Goal: Information Seeking & Learning: Learn about a topic

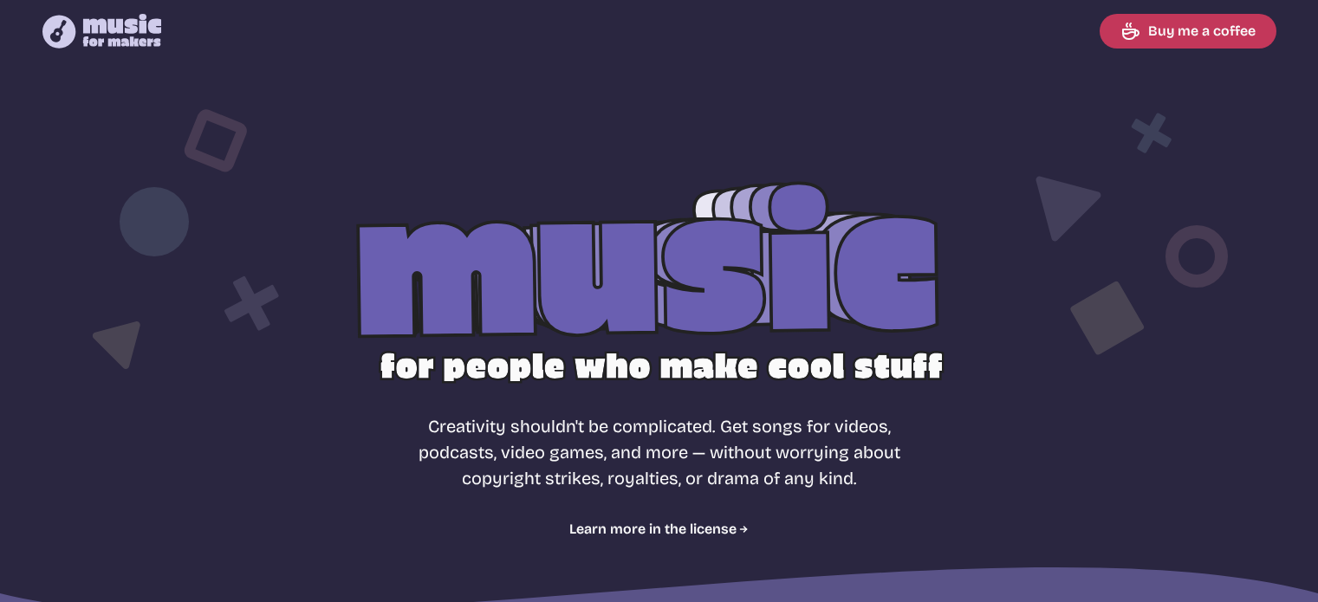
select select "most popular"
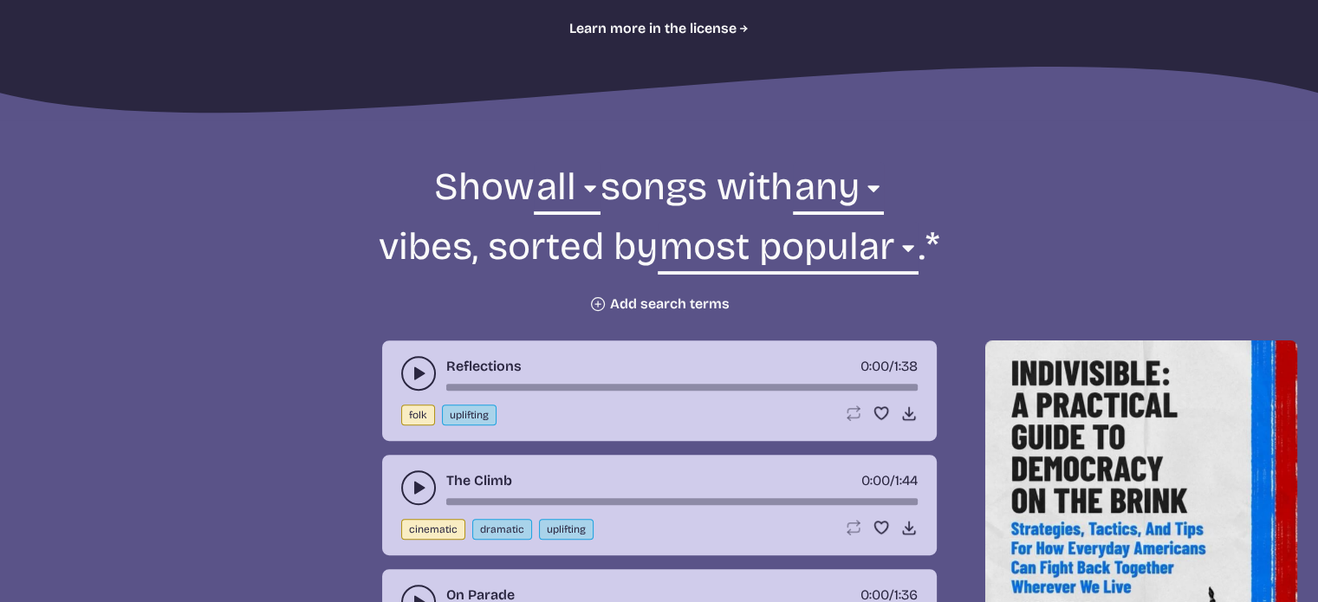
scroll to position [520, 0]
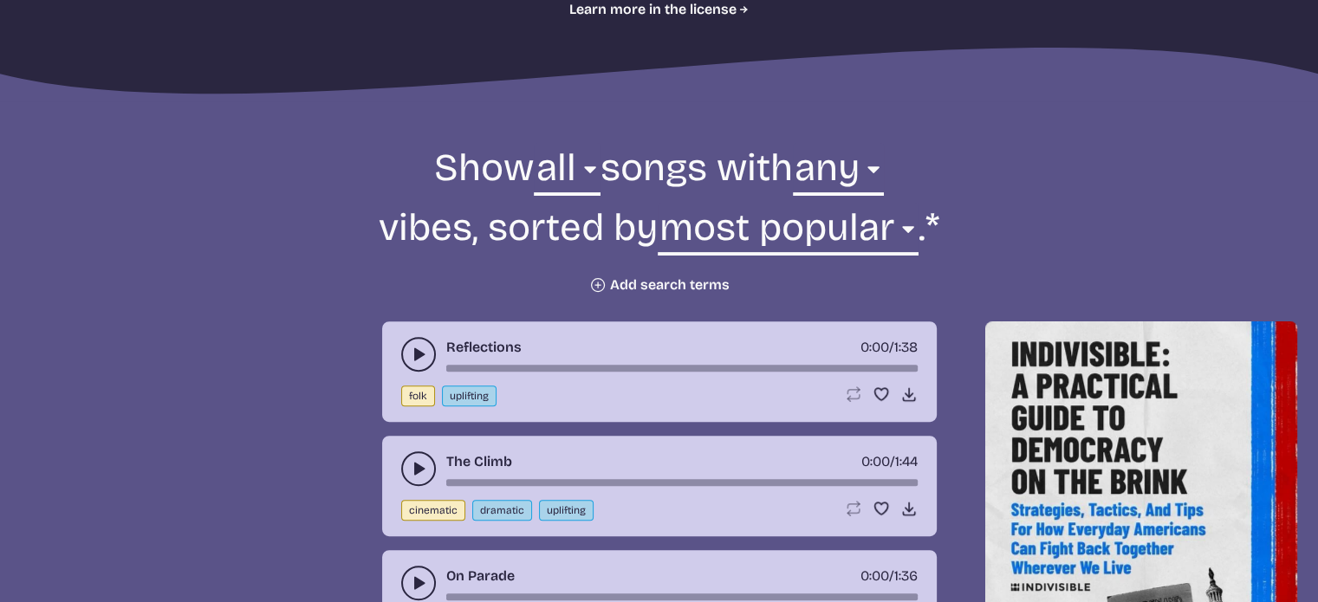
click at [410, 357] on icon "play-pause toggle" at bounding box center [418, 354] width 17 height 17
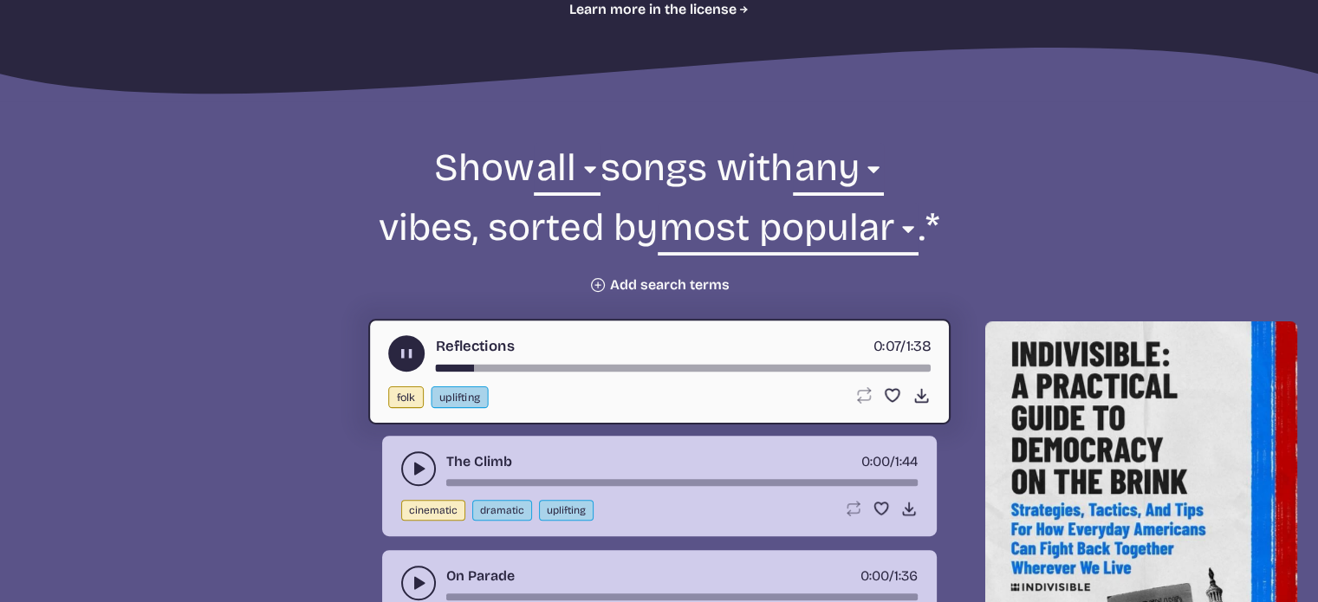
click at [409, 357] on use "play-pause toggle" at bounding box center [406, 354] width 18 height 18
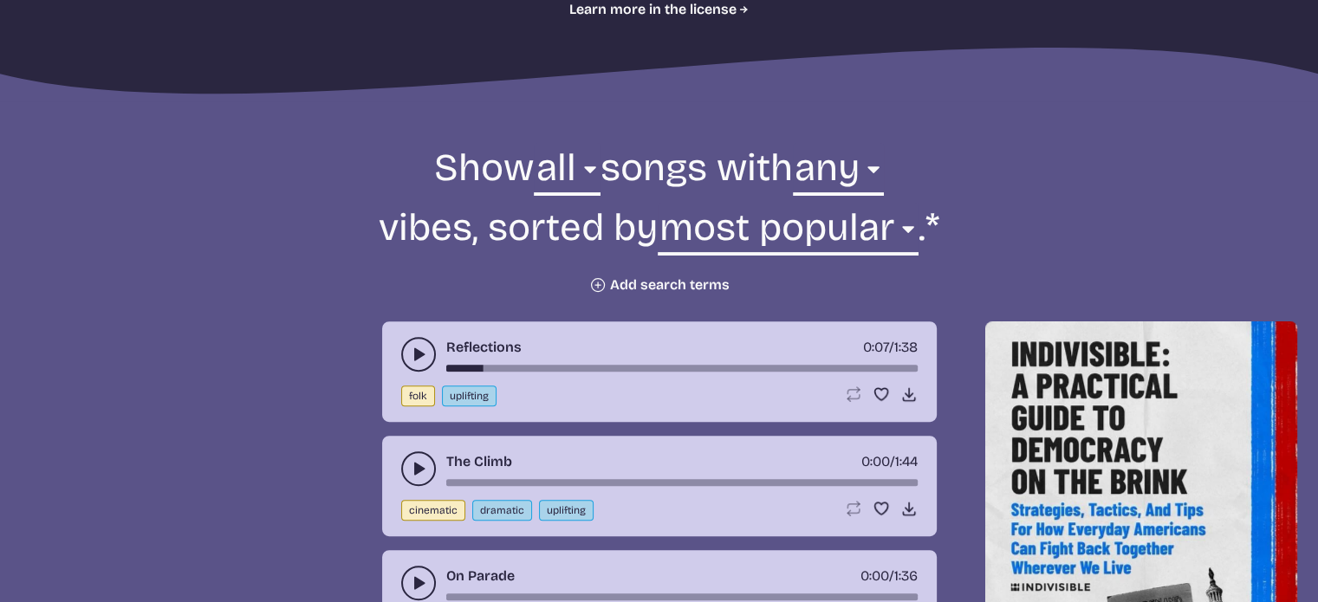
click at [663, 286] on button "Plus icon Add search terms" at bounding box center [659, 284] width 140 height 17
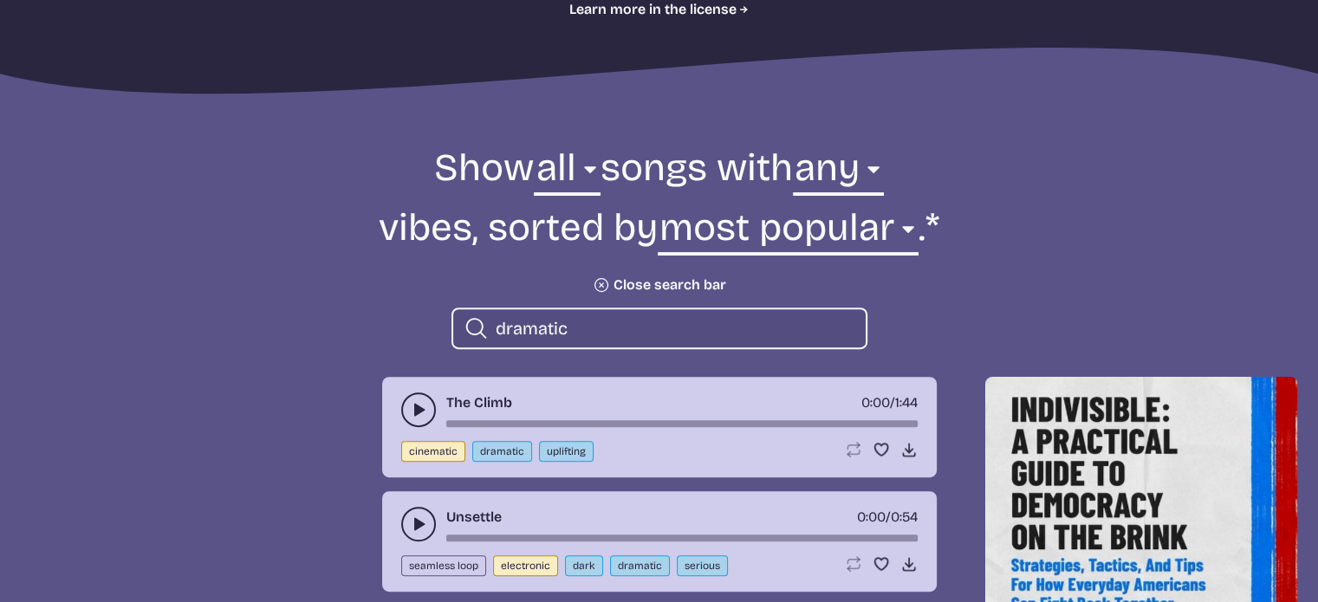
click at [411, 407] on icon "play-pause toggle" at bounding box center [418, 409] width 17 height 17
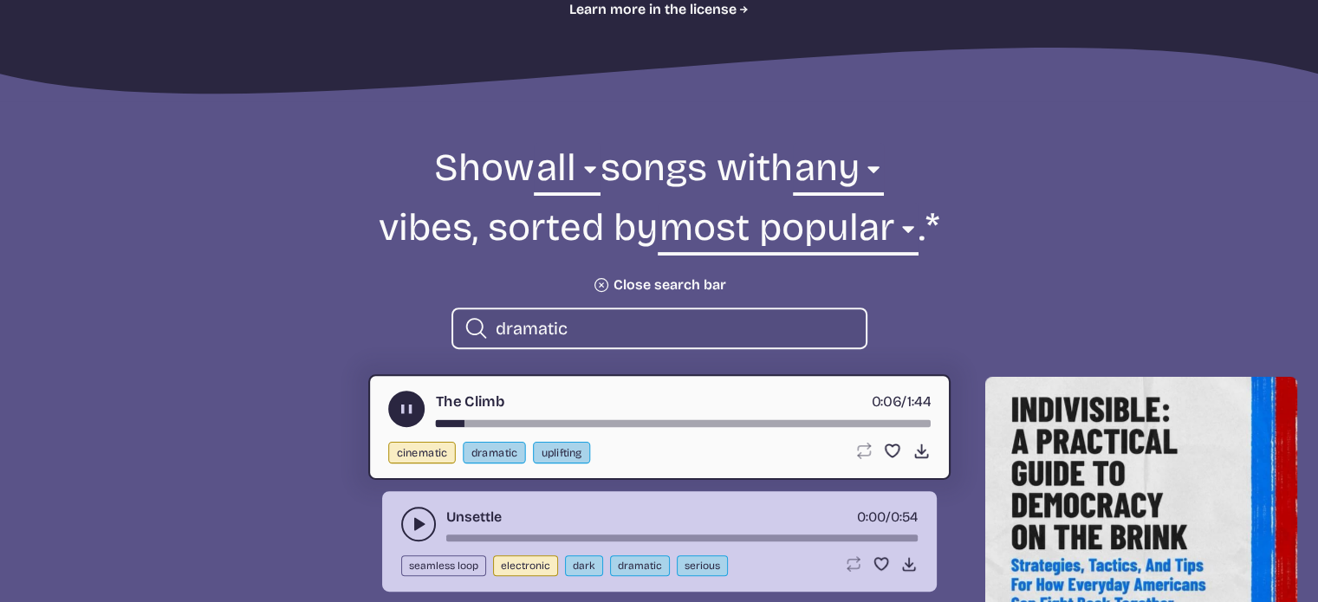
click at [411, 407] on use "play-pause toggle" at bounding box center [406, 409] width 18 height 18
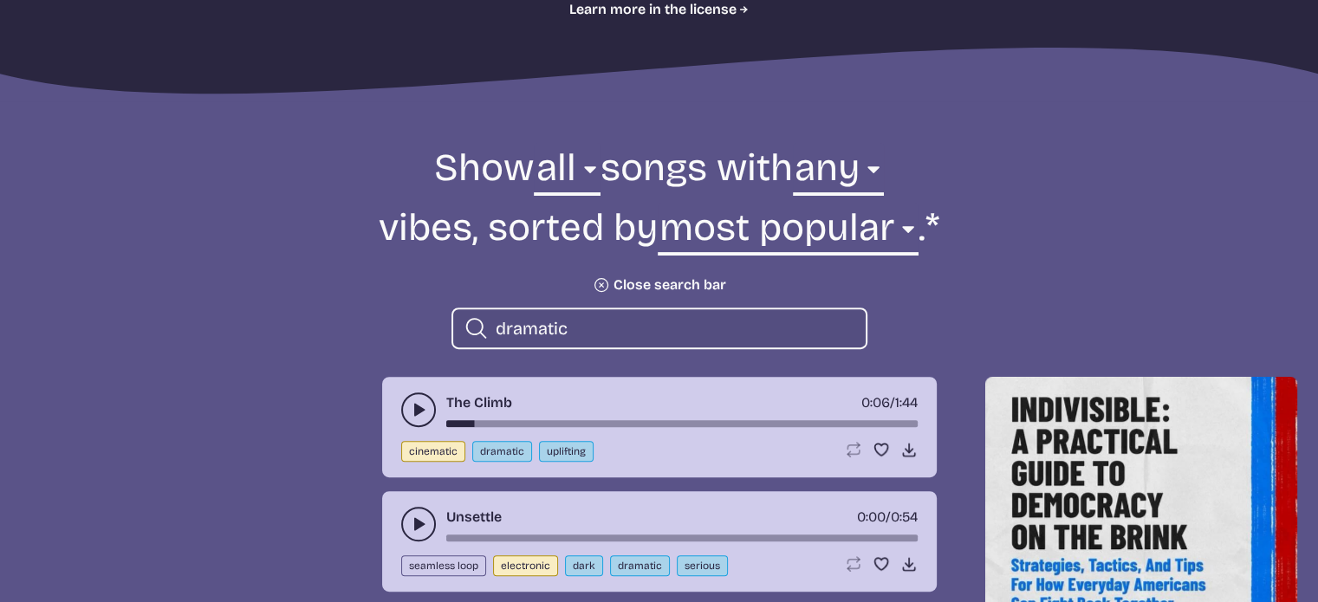
click at [411, 527] on icon "play-pause toggle" at bounding box center [418, 523] width 17 height 17
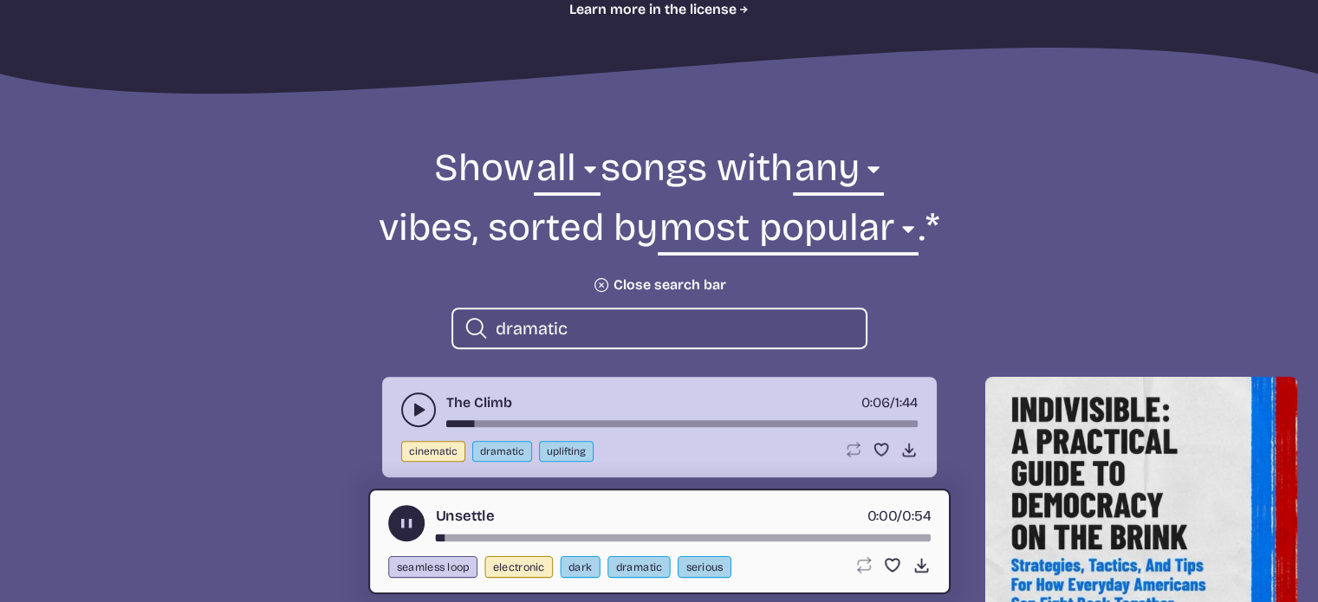
click at [411, 527] on use "play-pause toggle" at bounding box center [406, 524] width 18 height 18
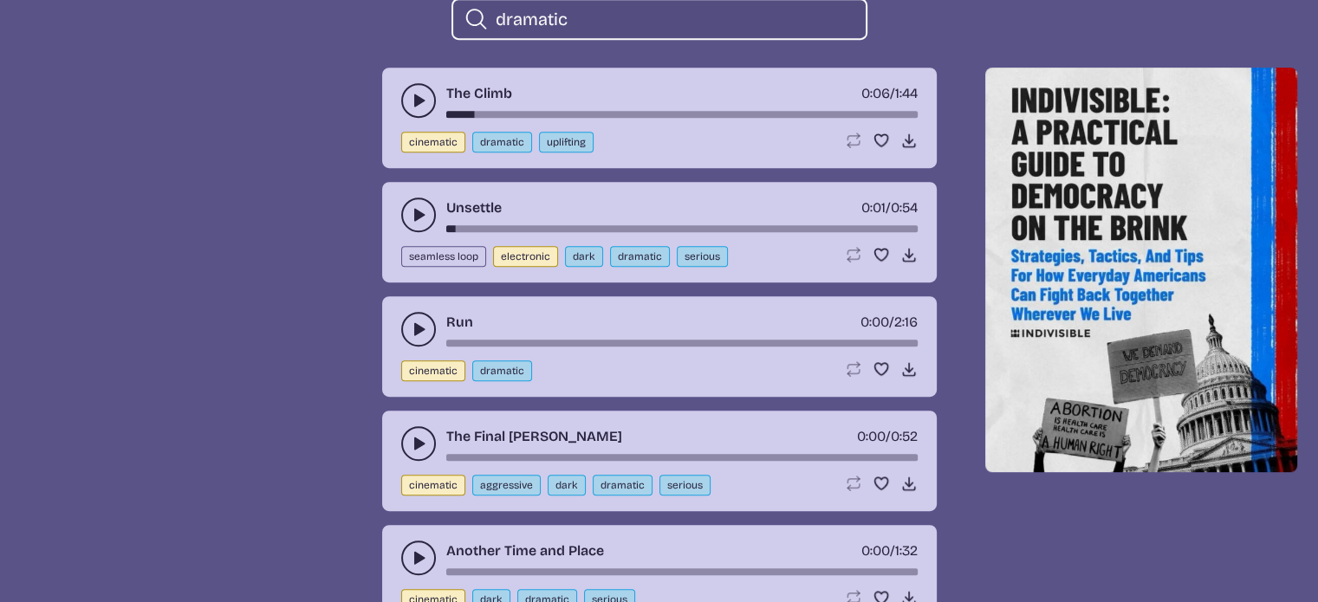
scroll to position [866, 0]
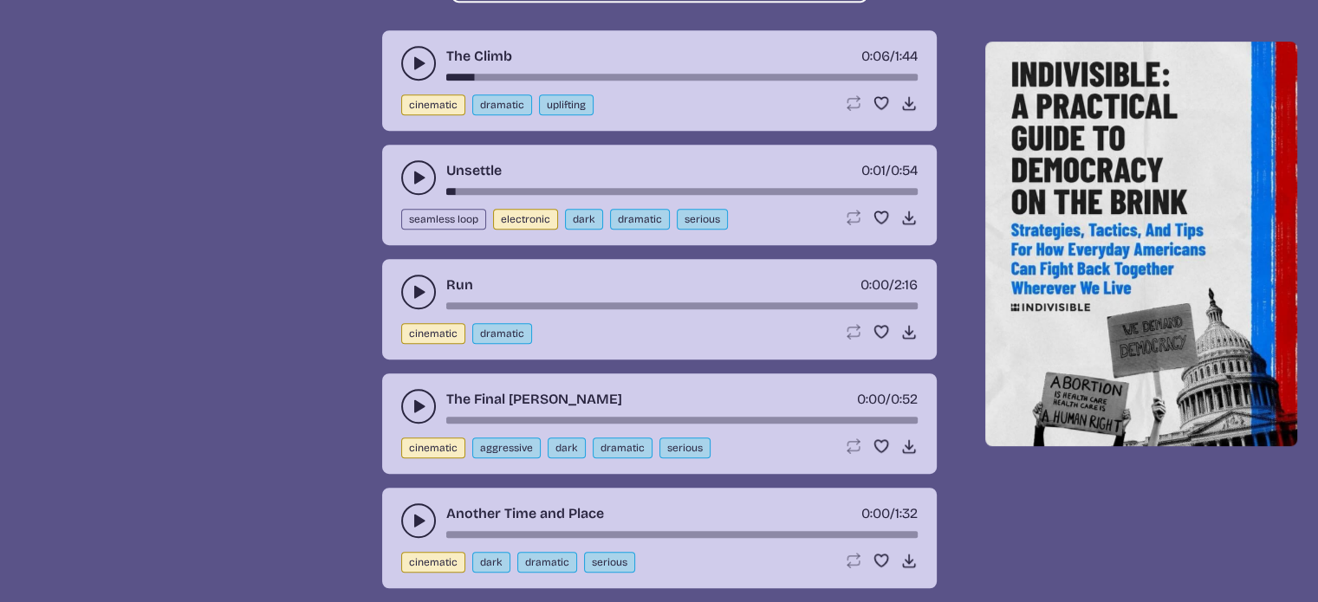
click at [412, 174] on icon "play-pause toggle" at bounding box center [418, 177] width 17 height 17
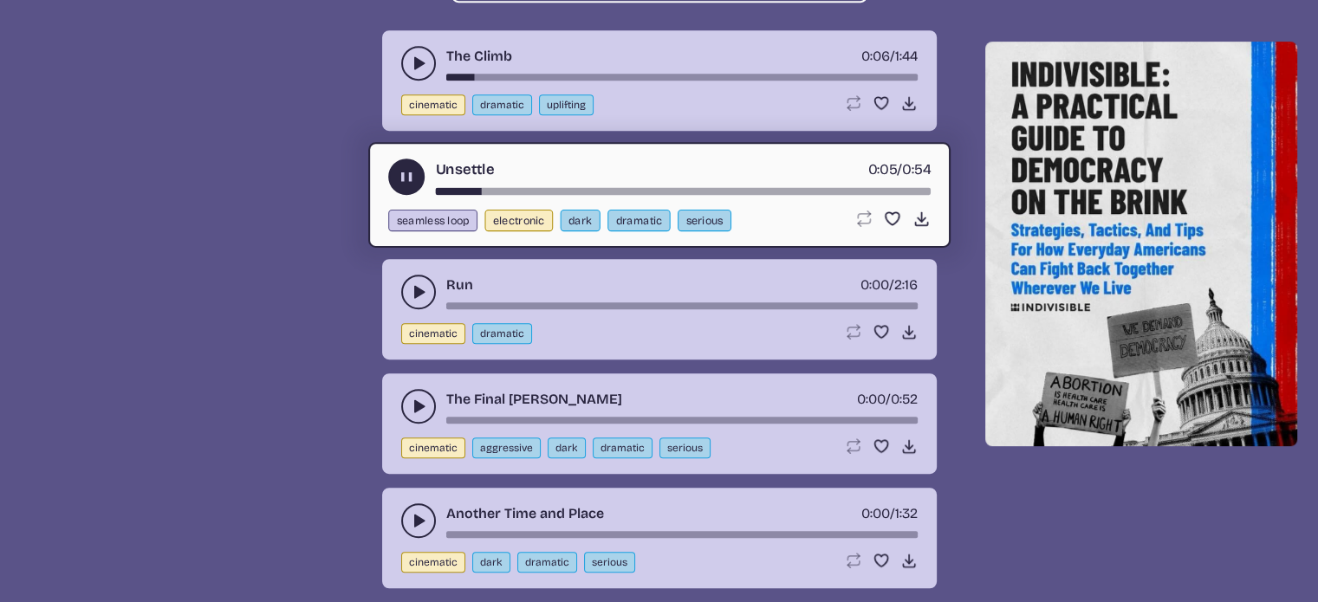
click at [412, 176] on use "play-pause toggle" at bounding box center [406, 177] width 18 height 18
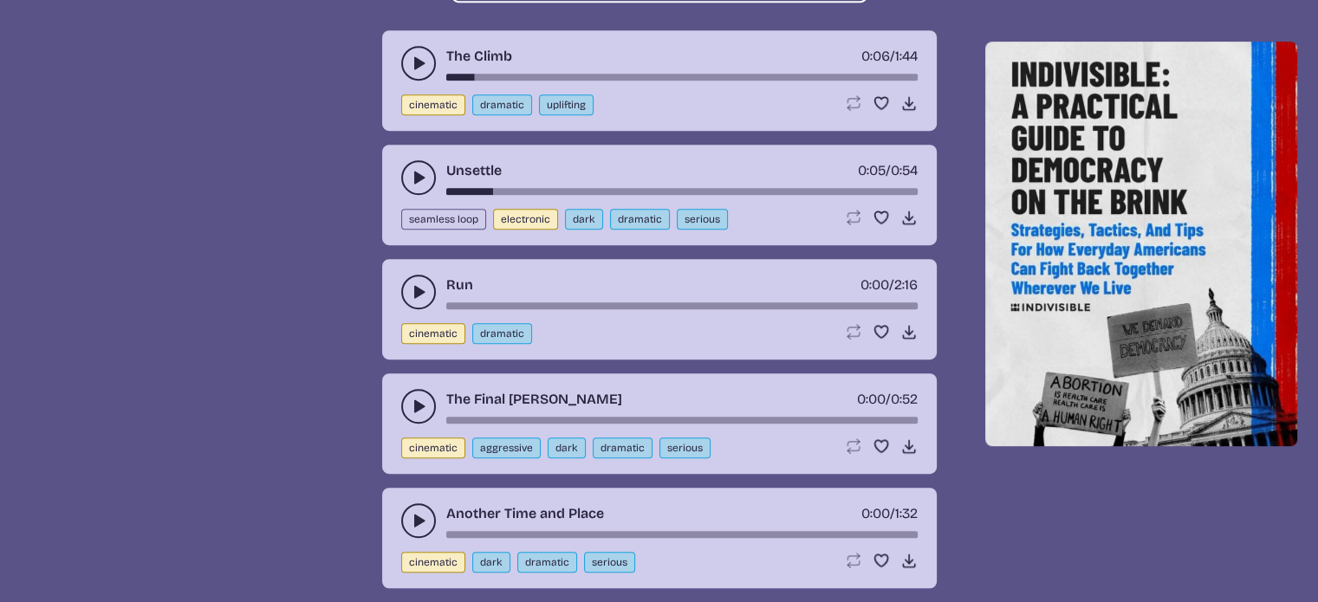
click at [417, 288] on use "play-pause toggle" at bounding box center [418, 291] width 17 height 17
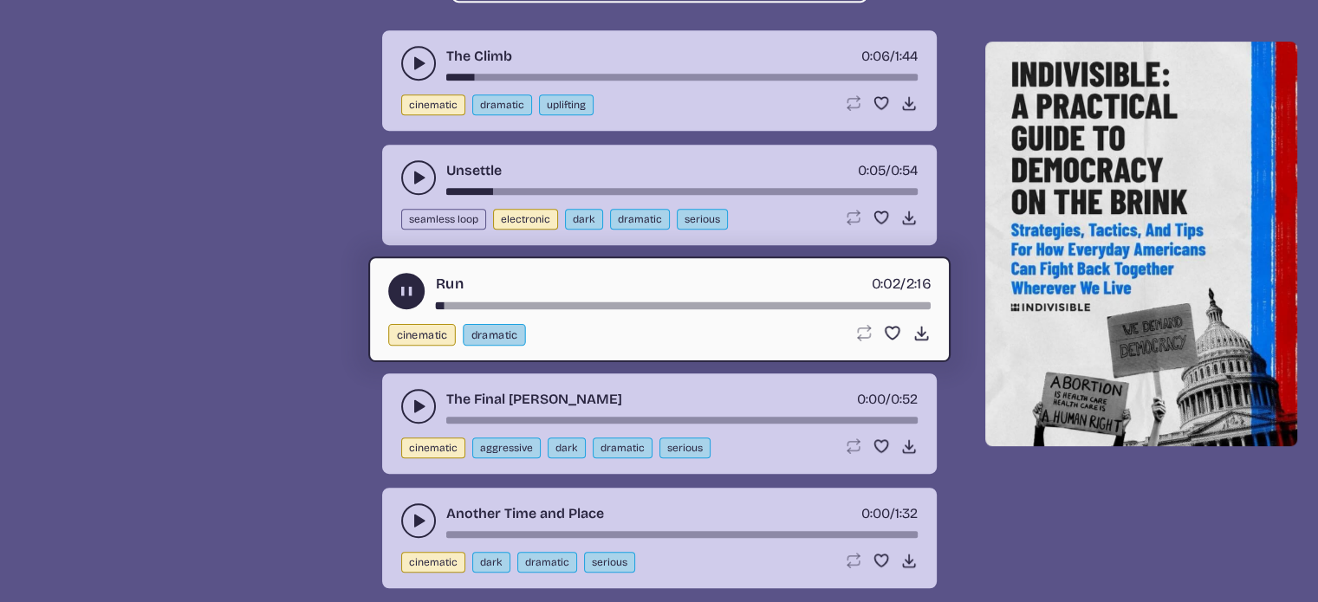
click at [471, 305] on div "song-time-bar" at bounding box center [682, 305] width 495 height 7
click at [512, 306] on div "song-time-bar" at bounding box center [682, 305] width 495 height 7
click at [617, 309] on div "Run 0:21 / 2:16 cinematic dramatic Loop song Loop this song. Favorite song Save…" at bounding box center [659, 309] width 582 height 106
click at [624, 304] on div "song-time-bar" at bounding box center [682, 305] width 495 height 7
click at [408, 287] on use "play-pause toggle" at bounding box center [406, 291] width 18 height 18
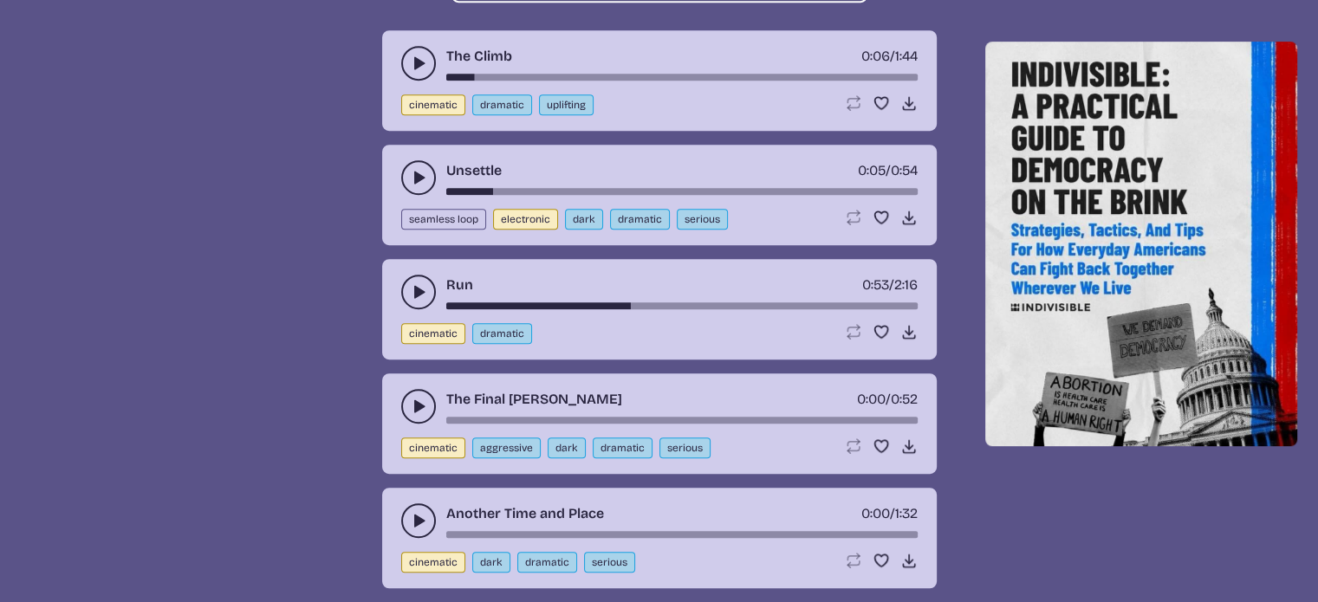
click at [423, 405] on icon "play-pause toggle" at bounding box center [418, 406] width 17 height 17
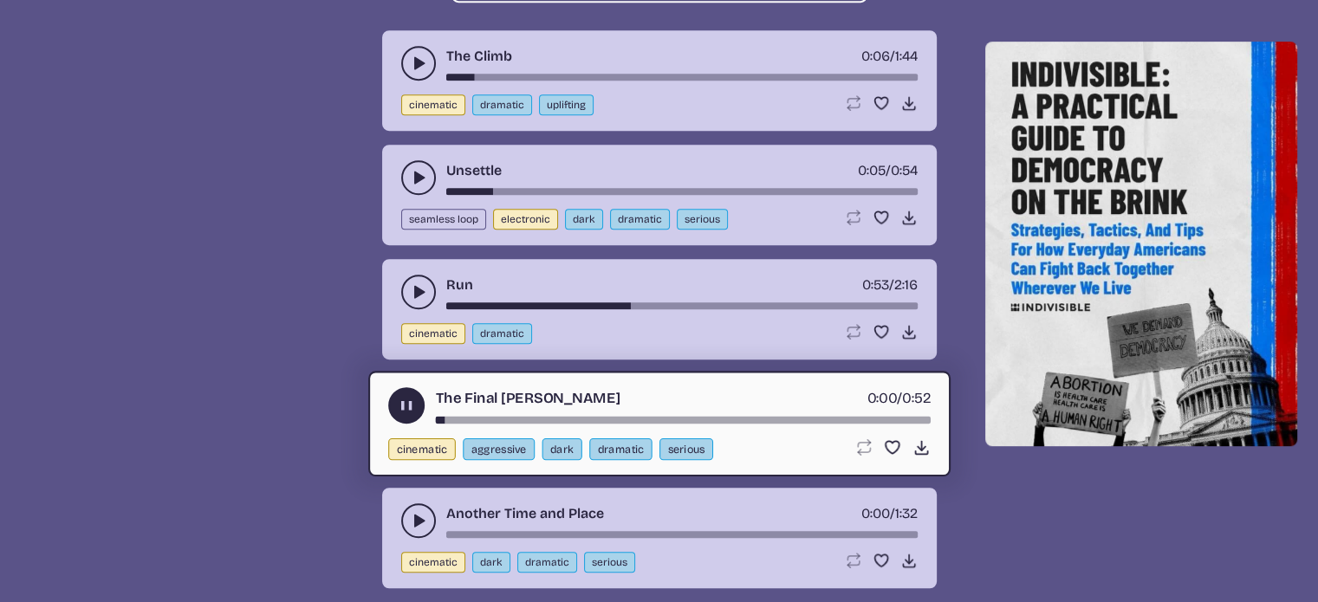
click at [472, 411] on div "The Final [PERSON_NAME] 0:00 / 0:52" at bounding box center [659, 405] width 542 height 36
click at [502, 417] on div "song-time-bar" at bounding box center [682, 420] width 495 height 7
click at [556, 417] on div "song-time-bar" at bounding box center [682, 420] width 495 height 7
click at [629, 418] on div "song-time-bar" at bounding box center [682, 420] width 495 height 7
click at [406, 405] on use "play-pause toggle" at bounding box center [406, 406] width 18 height 18
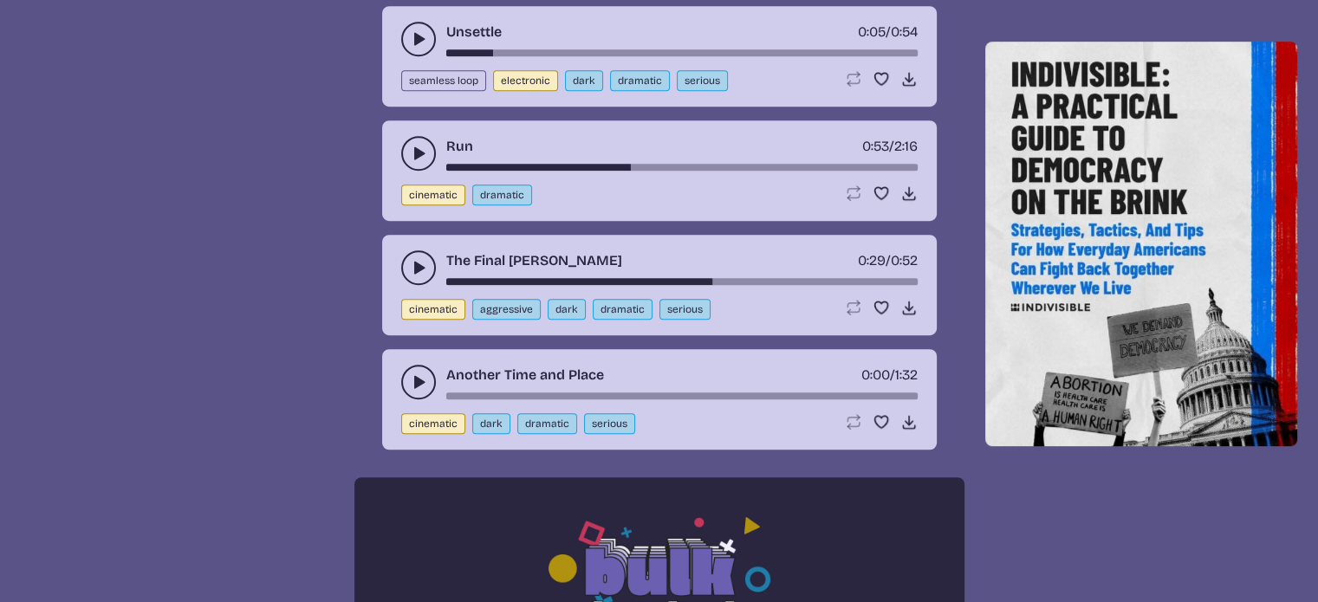
scroll to position [1040, 0]
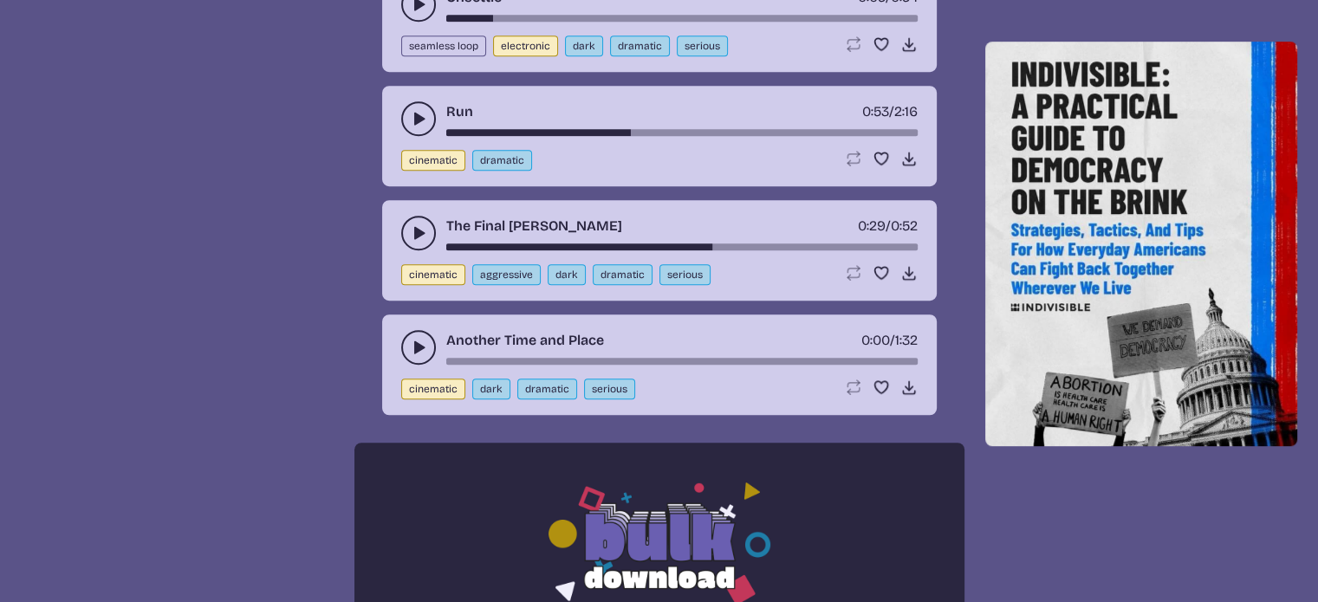
click at [416, 343] on use "play-pause toggle" at bounding box center [418, 347] width 17 height 17
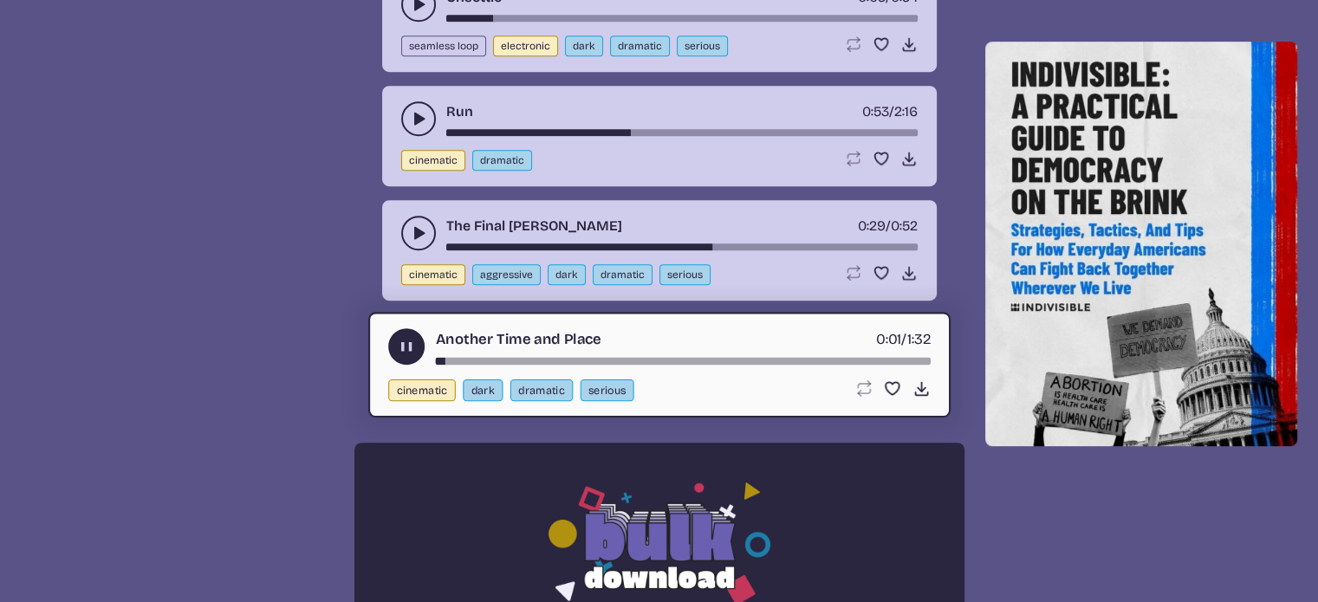
click at [412, 347] on use "play-pause toggle" at bounding box center [406, 347] width 18 height 18
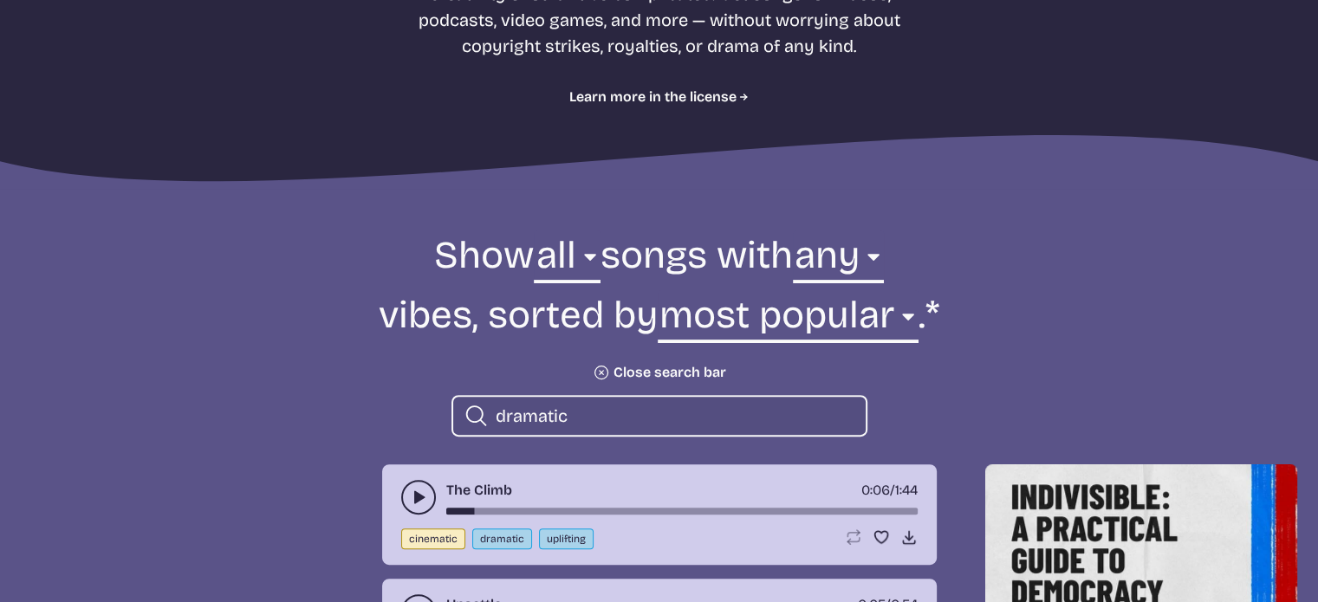
scroll to position [433, 0]
click at [583, 422] on input "dramatic" at bounding box center [674, 415] width 356 height 23
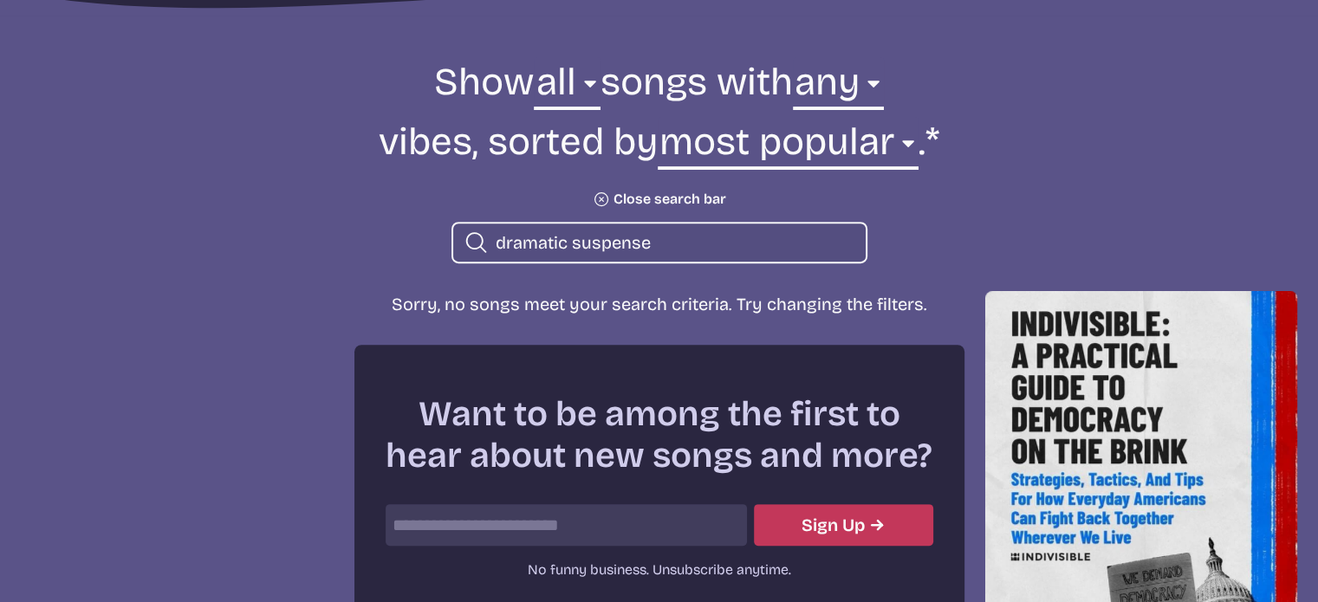
scroll to position [520, 0]
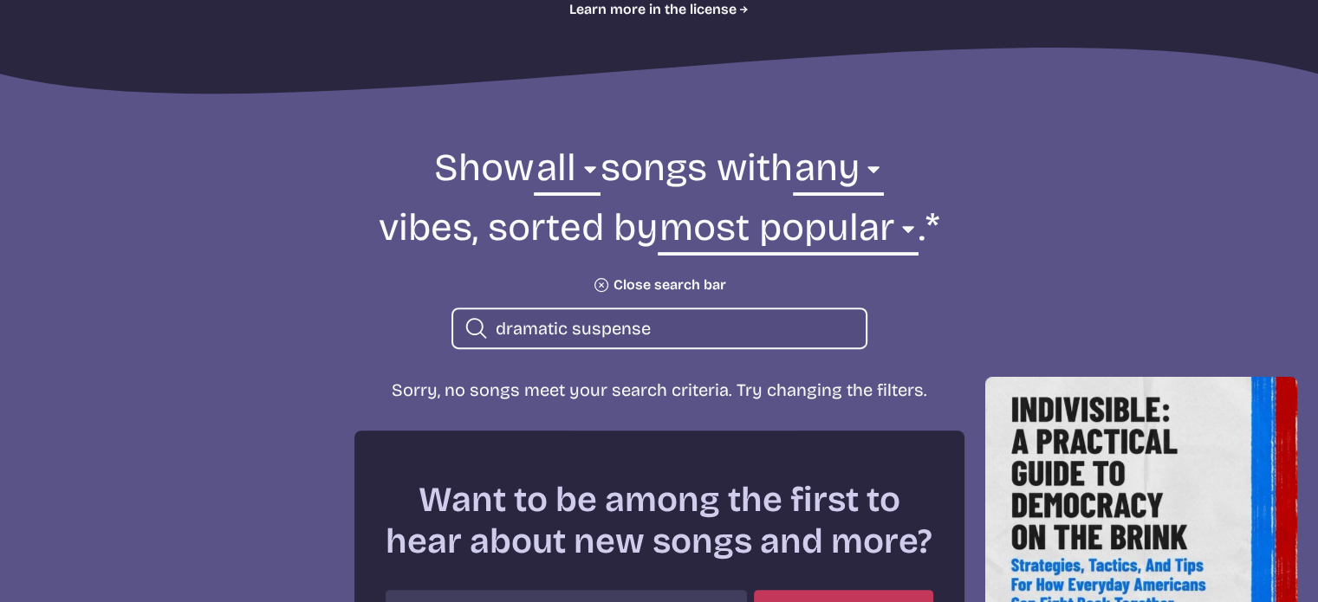
click at [651, 328] on input "dramatic suspense" at bounding box center [674, 328] width 356 height 23
type input "d"
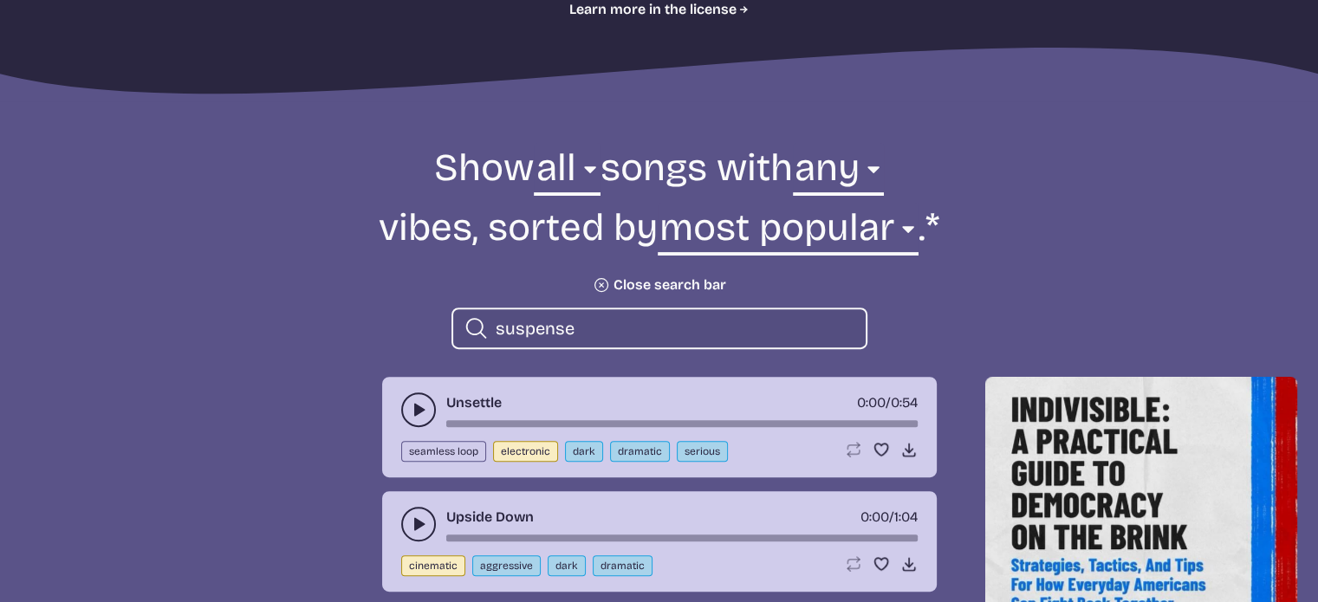
type input "suspense"
click at [411, 417] on icon "play-pause toggle" at bounding box center [418, 409] width 17 height 17
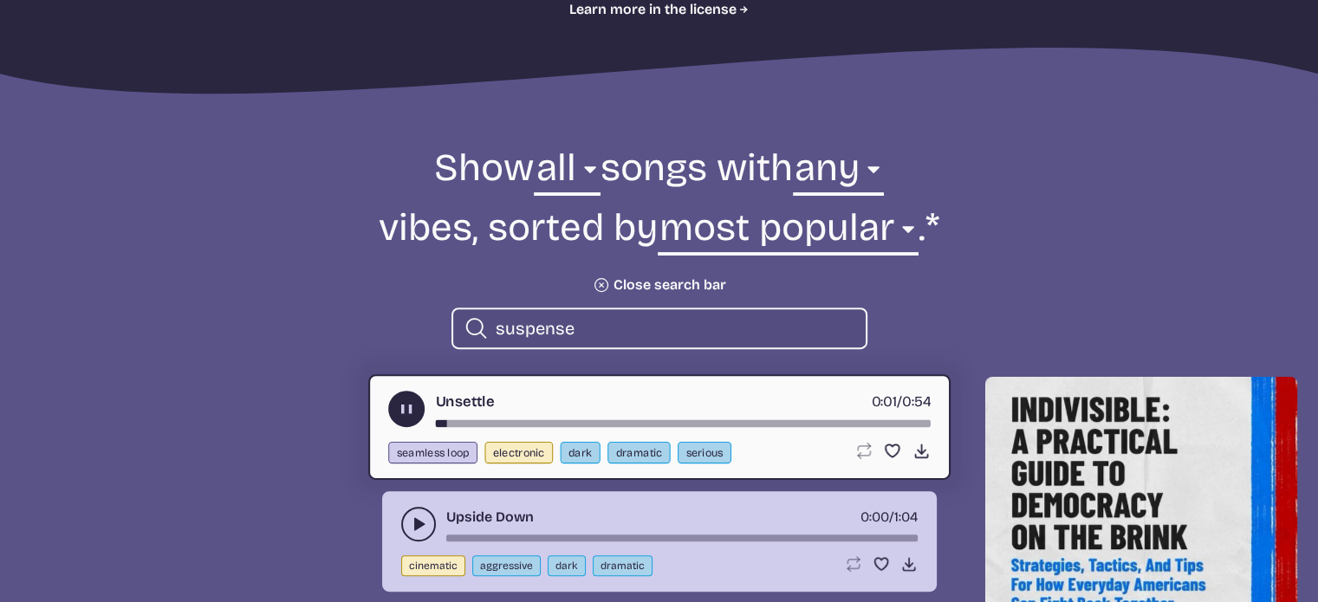
click at [408, 415] on icon "play-pause toggle" at bounding box center [406, 409] width 18 height 18
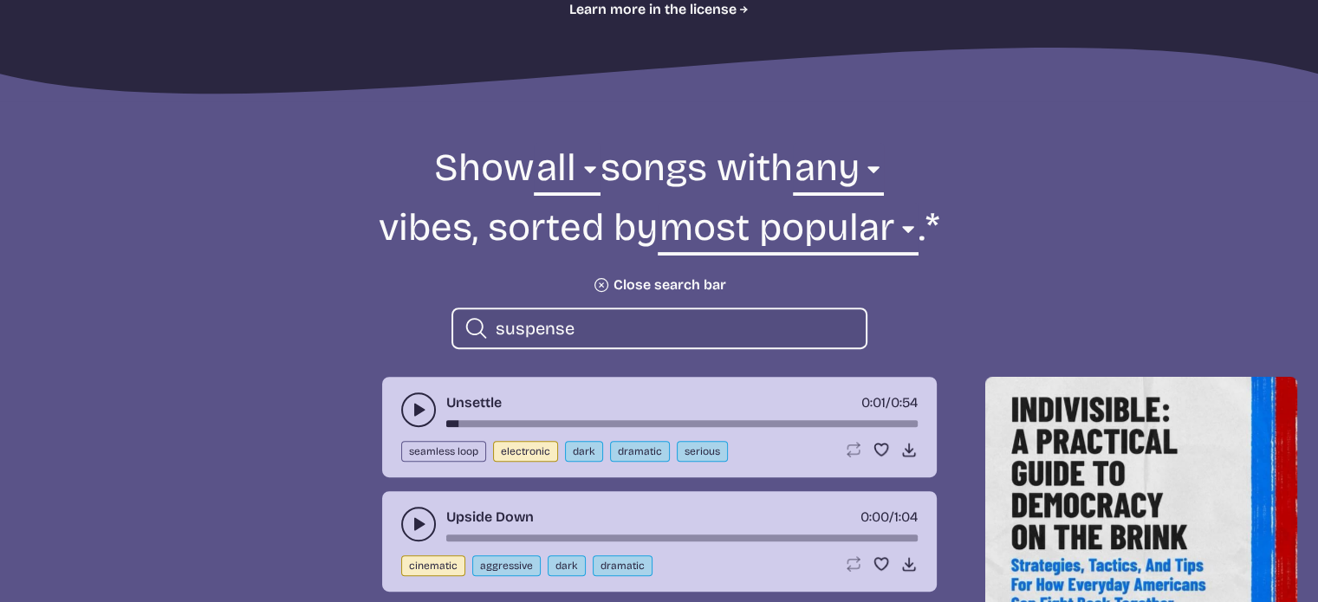
click at [414, 532] on button "play-pause toggle" at bounding box center [418, 524] width 35 height 35
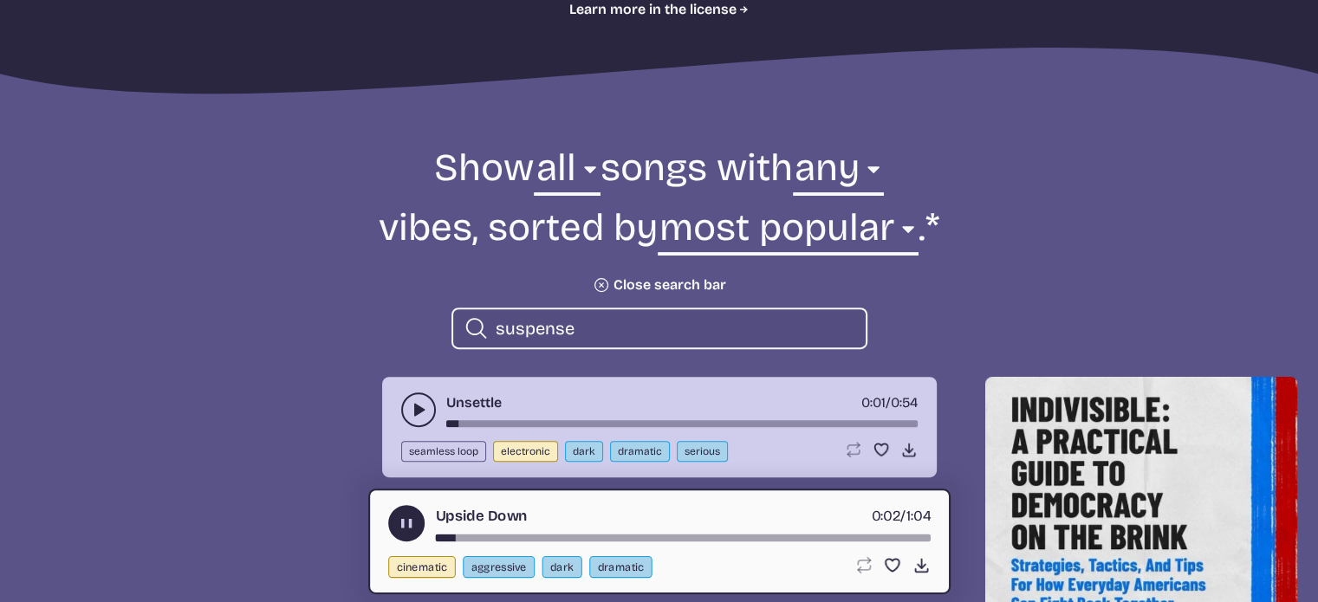
click at [409, 530] on icon "play-pause toggle" at bounding box center [406, 524] width 18 height 18
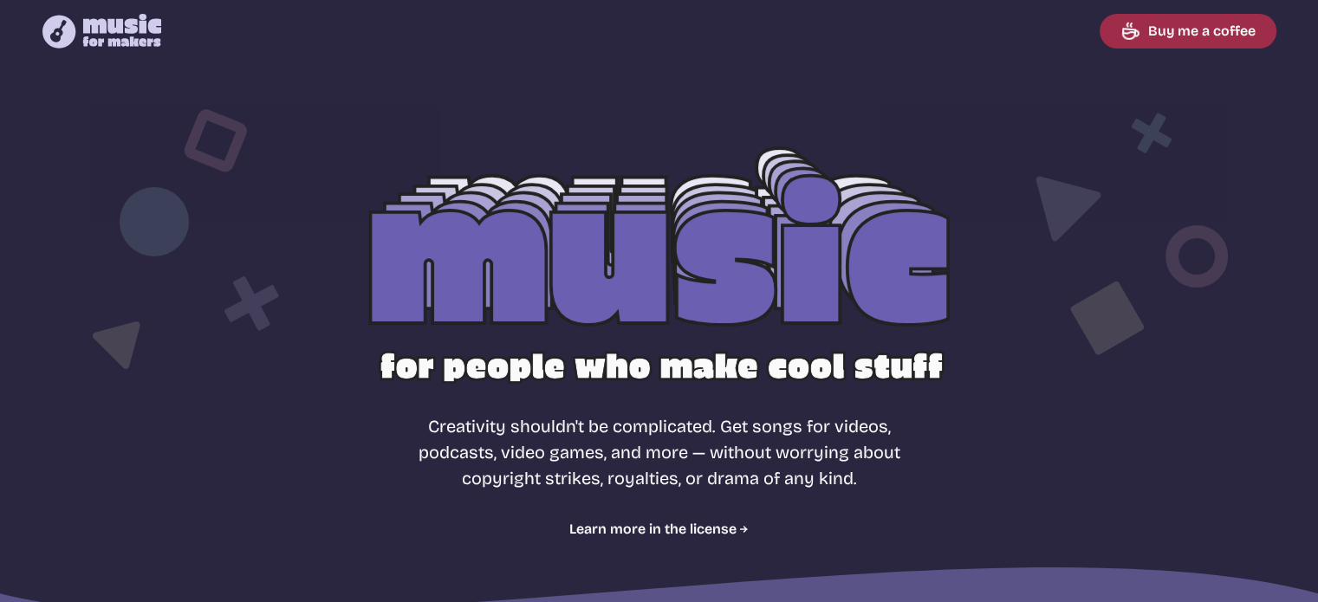
click at [1176, 34] on link "Buy me a coffee" at bounding box center [1187, 31] width 177 height 35
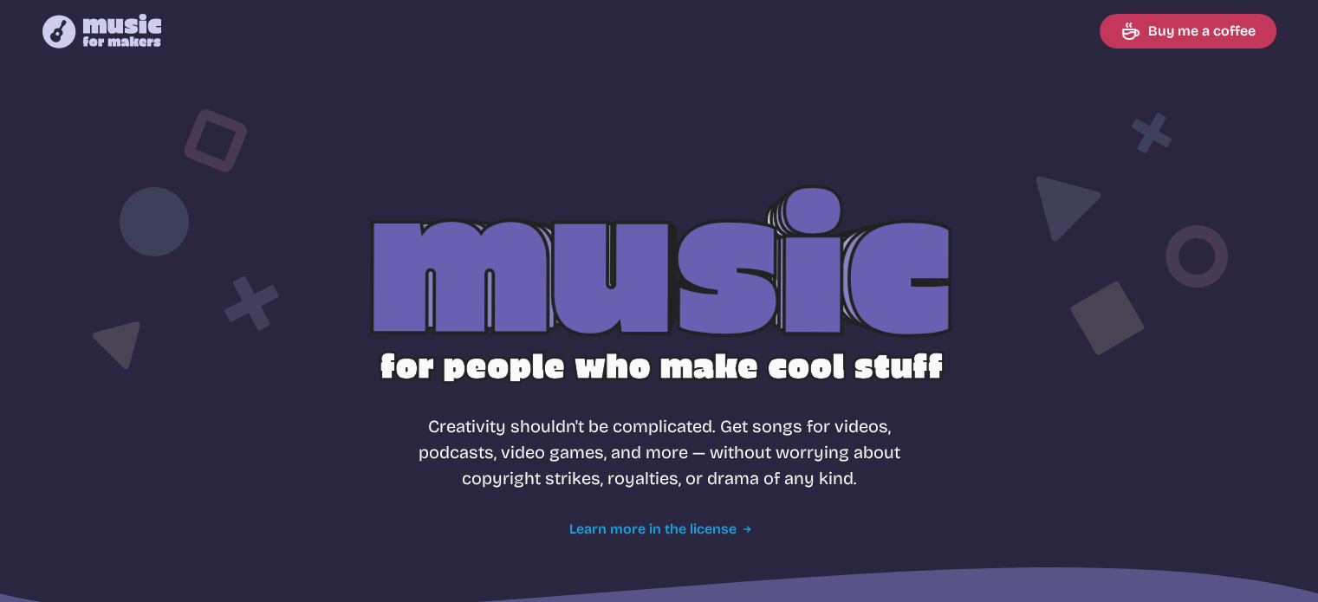
click at [700, 522] on link "Learn more in the license" at bounding box center [658, 529] width 179 height 21
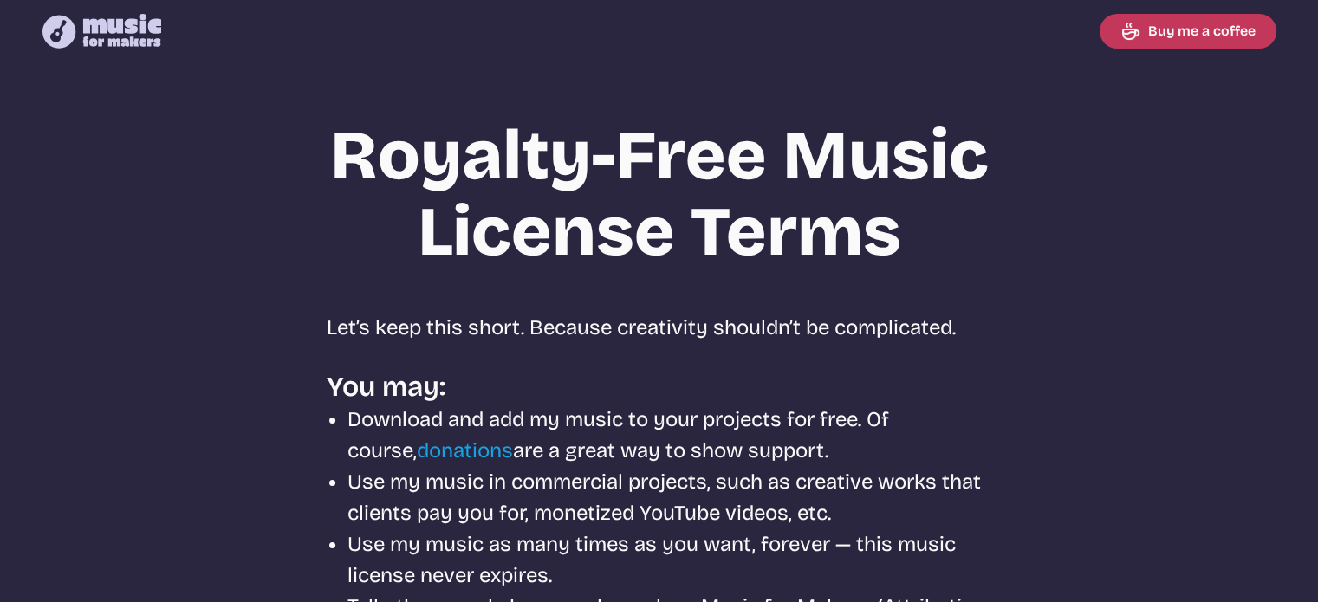
scroll to position [547, 0]
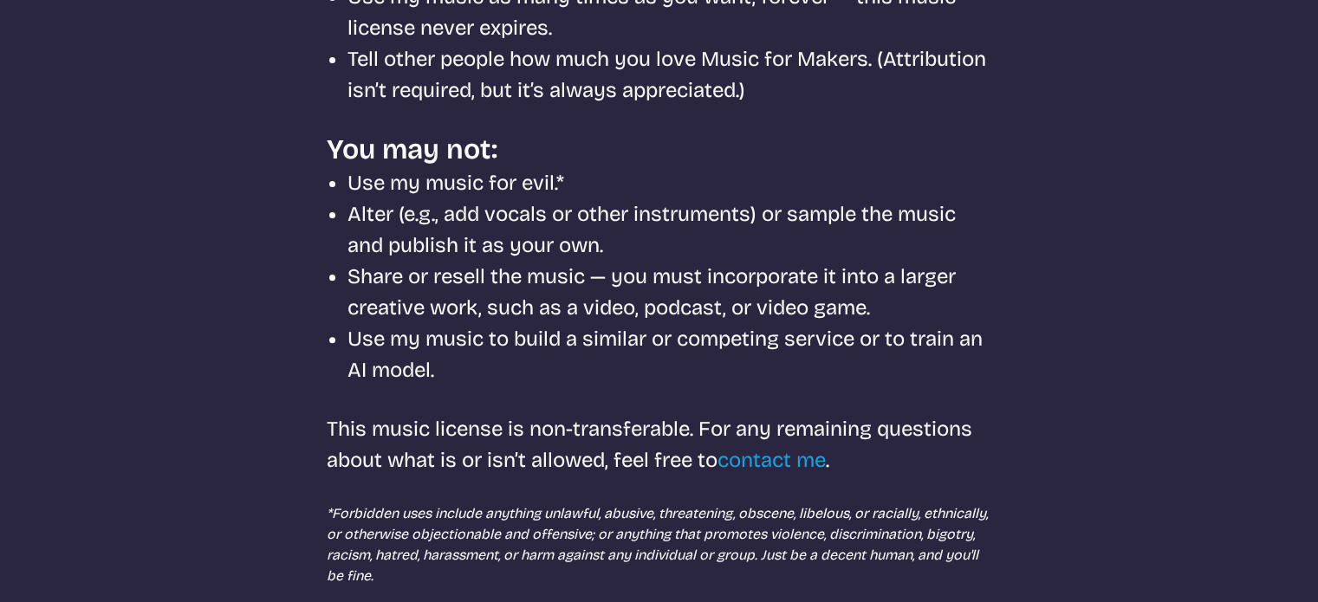
select select "most popular"
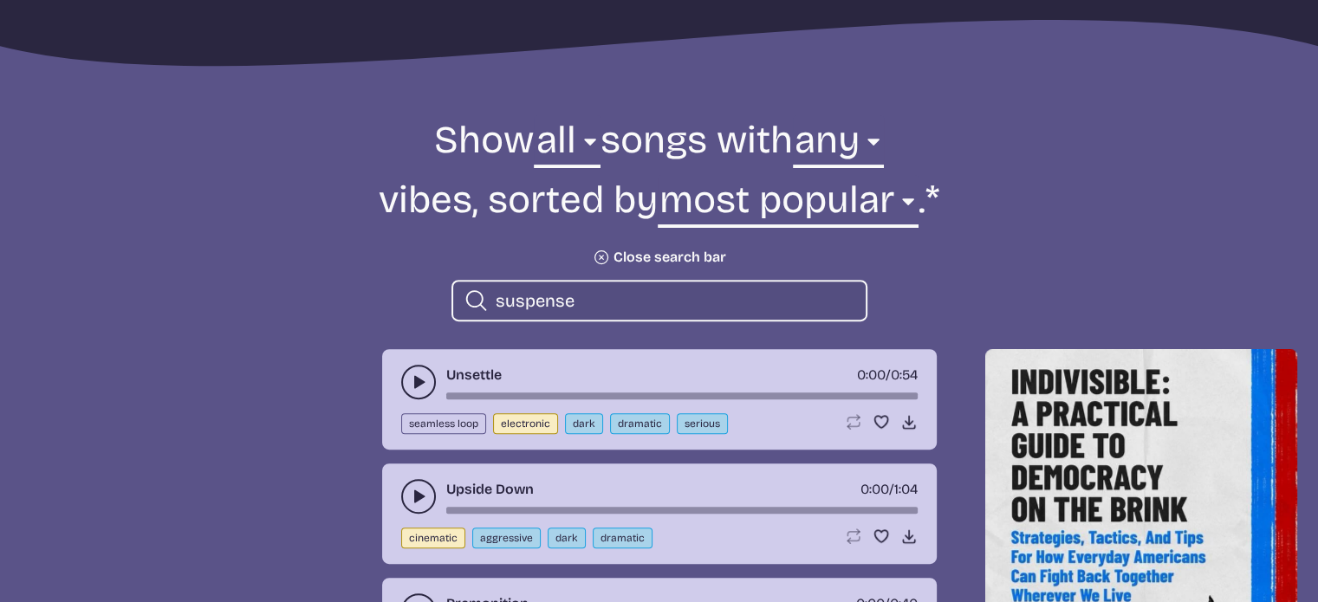
click at [604, 256] on icon "Plus icon" at bounding box center [600, 257] width 24 height 24
